Goal: Transaction & Acquisition: Purchase product/service

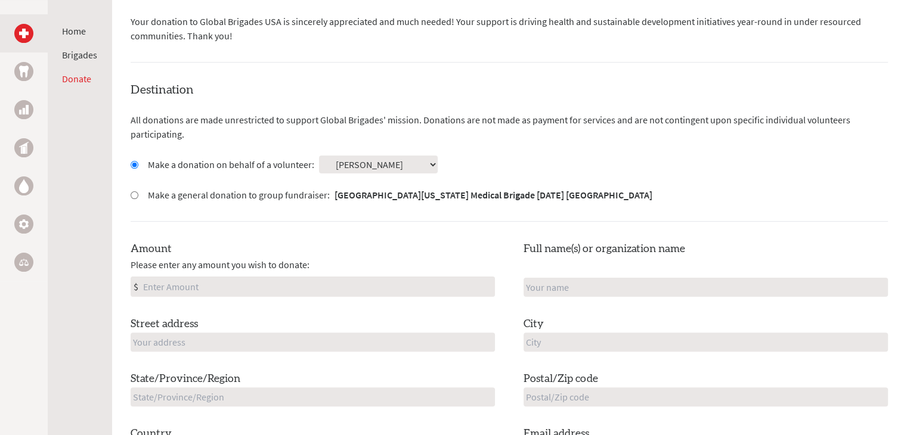
scroll to position [258, 0]
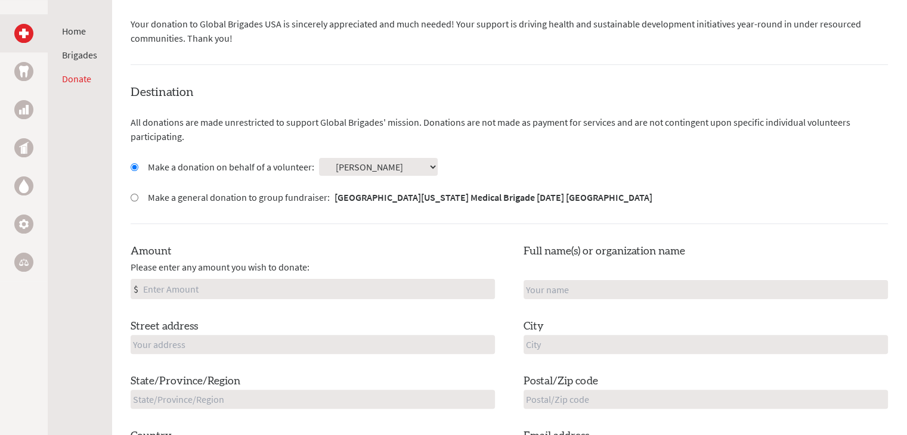
click at [435, 284] on input "Amount" at bounding box center [318, 289] width 354 height 19
type input "250"
click at [339, 345] on input "1" at bounding box center [313, 344] width 364 height 19
type input "[STREET_ADDRESS]"
click at [568, 287] on input "N" at bounding box center [706, 289] width 364 height 19
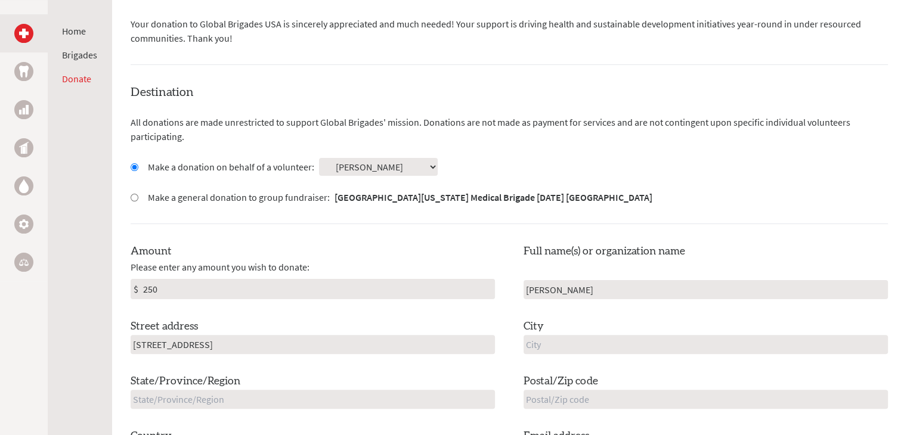
type input "[PERSON_NAME]"
click at [567, 339] on input "T" at bounding box center [706, 344] width 364 height 19
type input "Tustin"
click at [559, 401] on input "text" at bounding box center [706, 399] width 364 height 19
type input "92782"
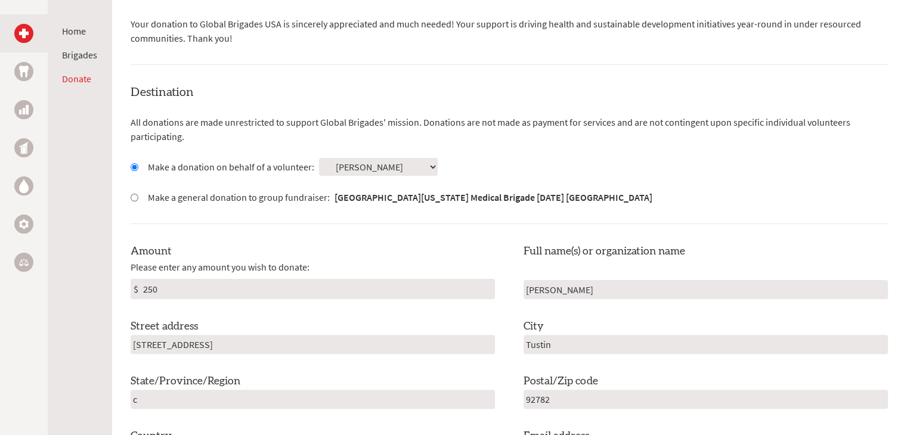
click at [468, 399] on input "c" at bounding box center [313, 399] width 364 height 19
type input "c"
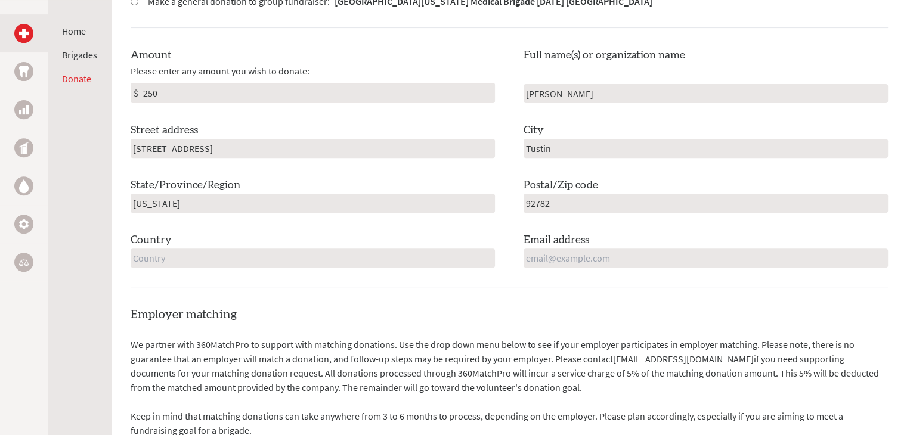
scroll to position [491, 0]
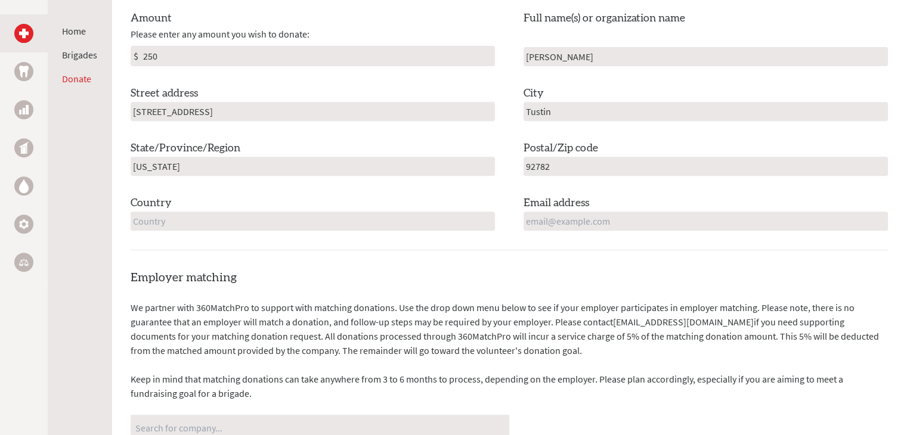
type input "[US_STATE]"
click at [483, 224] on input "text" at bounding box center [313, 221] width 364 height 19
type input "[GEOGRAPHIC_DATA]"
click at [639, 217] on input "email" at bounding box center [706, 221] width 364 height 19
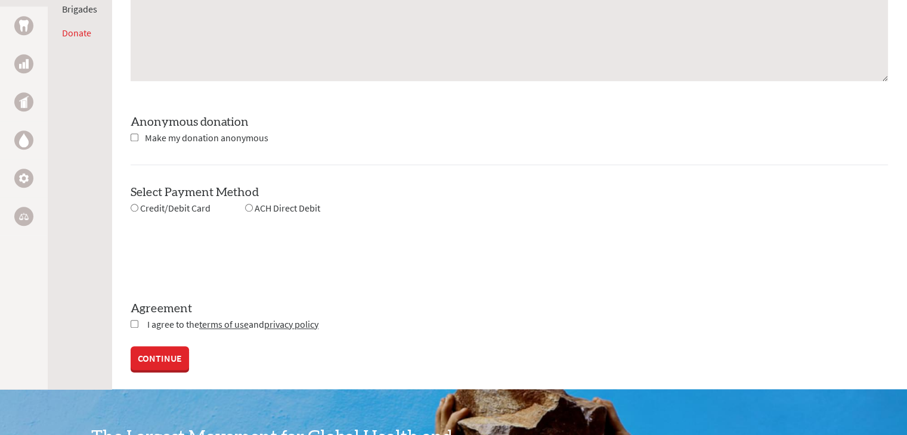
scroll to position [1109, 0]
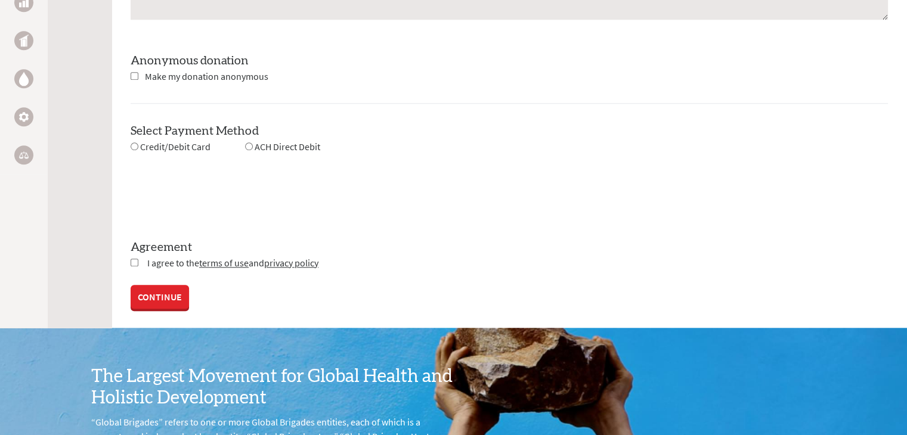
type input "[EMAIL_ADDRESS][DOMAIN_NAME]"
click at [212, 148] on div "Credit/Debit Card ACH Direct Debit" at bounding box center [226, 147] width 190 height 15
click at [166, 146] on span "Credit/Debit Card" at bounding box center [175, 147] width 70 height 12
click at [134, 146] on input "radio" at bounding box center [135, 147] width 8 height 8
radio input "true"
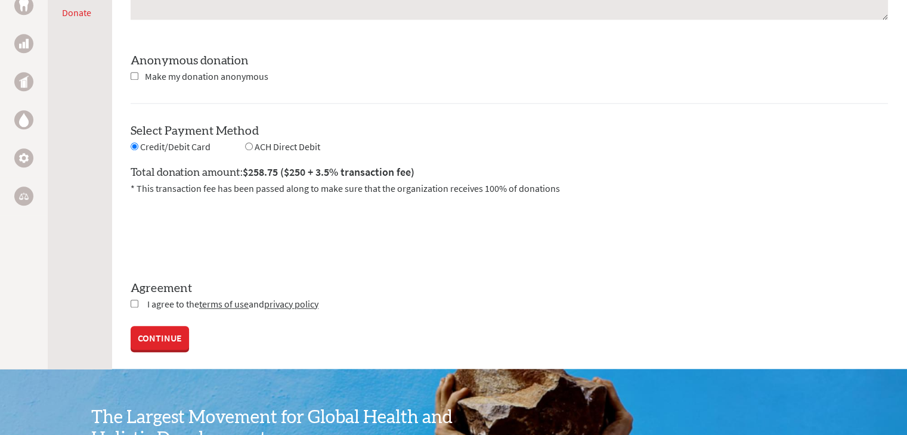
click at [246, 144] on input "radio" at bounding box center [249, 147] width 8 height 8
radio input "true"
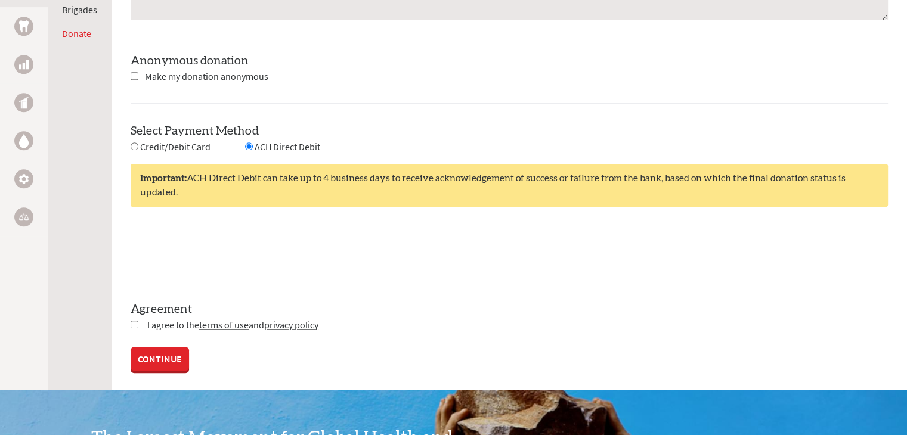
click at [134, 321] on input "checkbox" at bounding box center [135, 325] width 8 height 8
checkbox input "true"
click at [155, 350] on link "CONTINUE" at bounding box center [160, 360] width 58 height 24
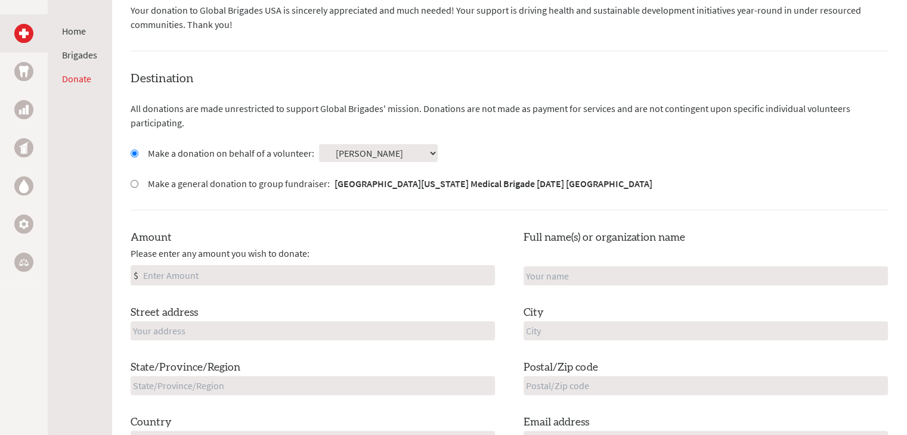
scroll to position [292, 0]
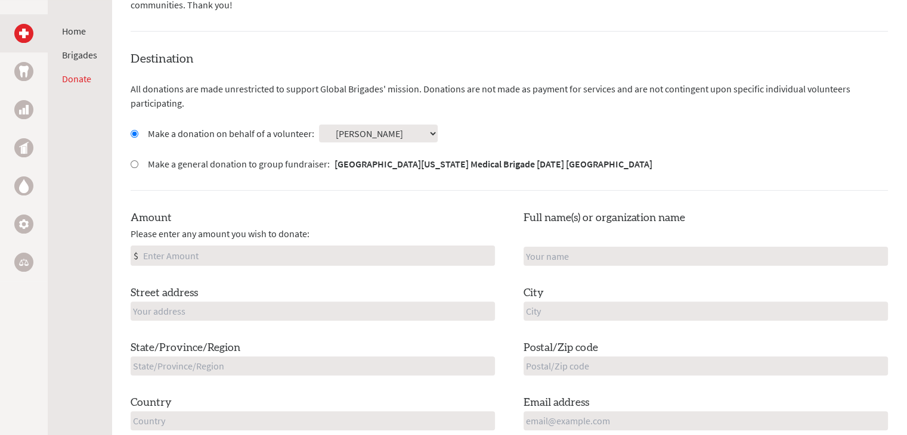
click at [414, 250] on input "Amount" at bounding box center [318, 255] width 354 height 19
type input "250"
click at [380, 307] on input "1" at bounding box center [313, 311] width 364 height 19
type input "[STREET_ADDRESS]"
type input "[PERSON_NAME]"
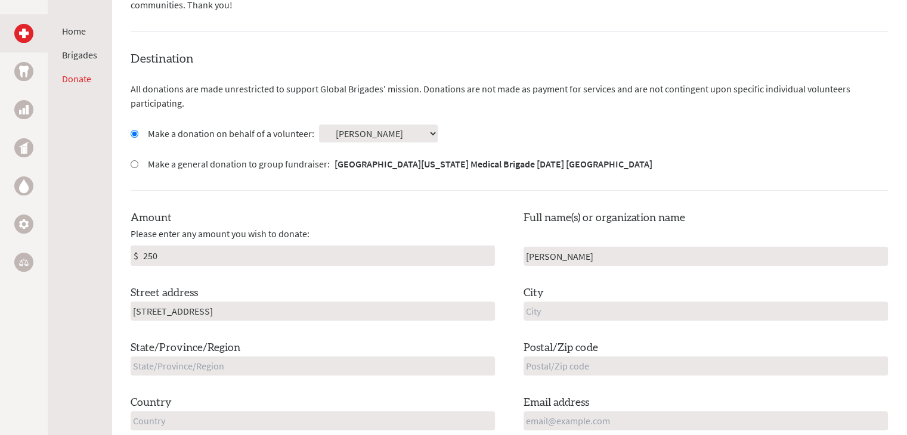
type input "Tustin"
type input "[US_STATE]"
type input "92782"
type input "[GEOGRAPHIC_DATA]"
type input "[EMAIL_ADDRESS][DOMAIN_NAME]"
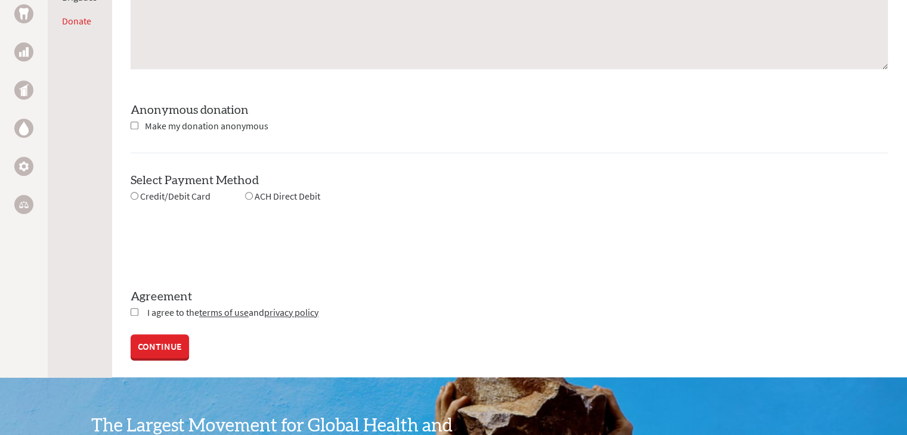
scroll to position [1066, 0]
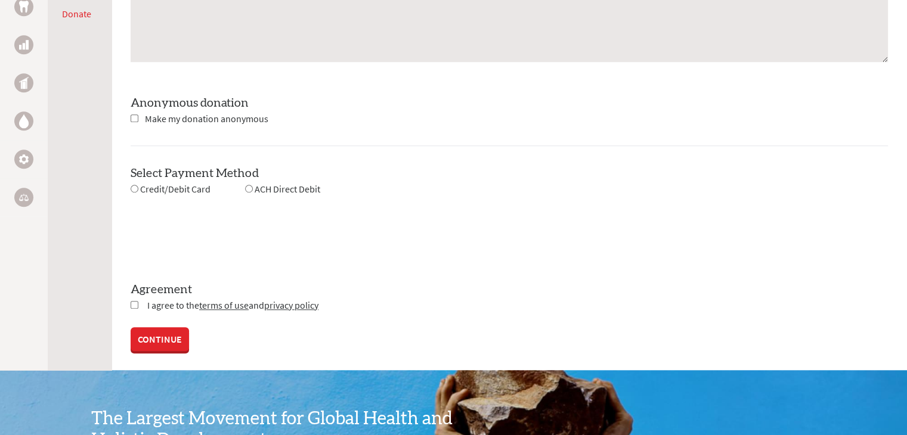
click at [246, 189] on input "radio" at bounding box center [249, 189] width 8 height 8
radio input "true"
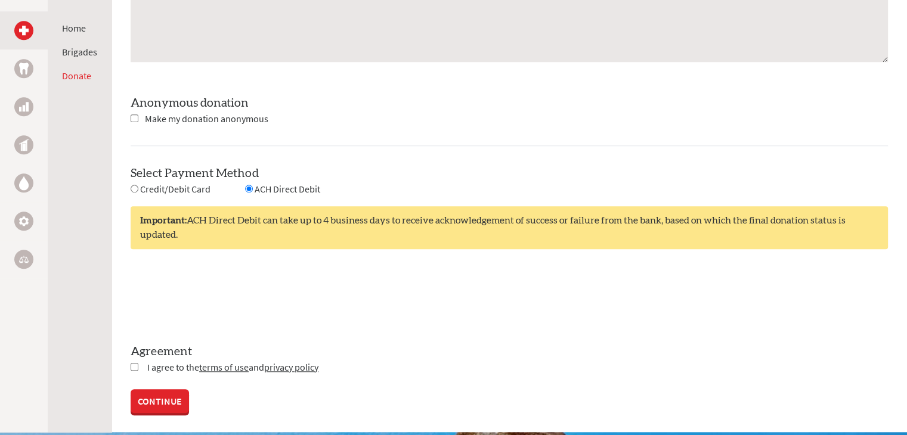
click at [136, 366] on input "checkbox" at bounding box center [135, 367] width 8 height 8
checkbox input "true"
click at [154, 392] on link "CONTINUE" at bounding box center [160, 403] width 58 height 24
